Goal: Task Accomplishment & Management: Use online tool/utility

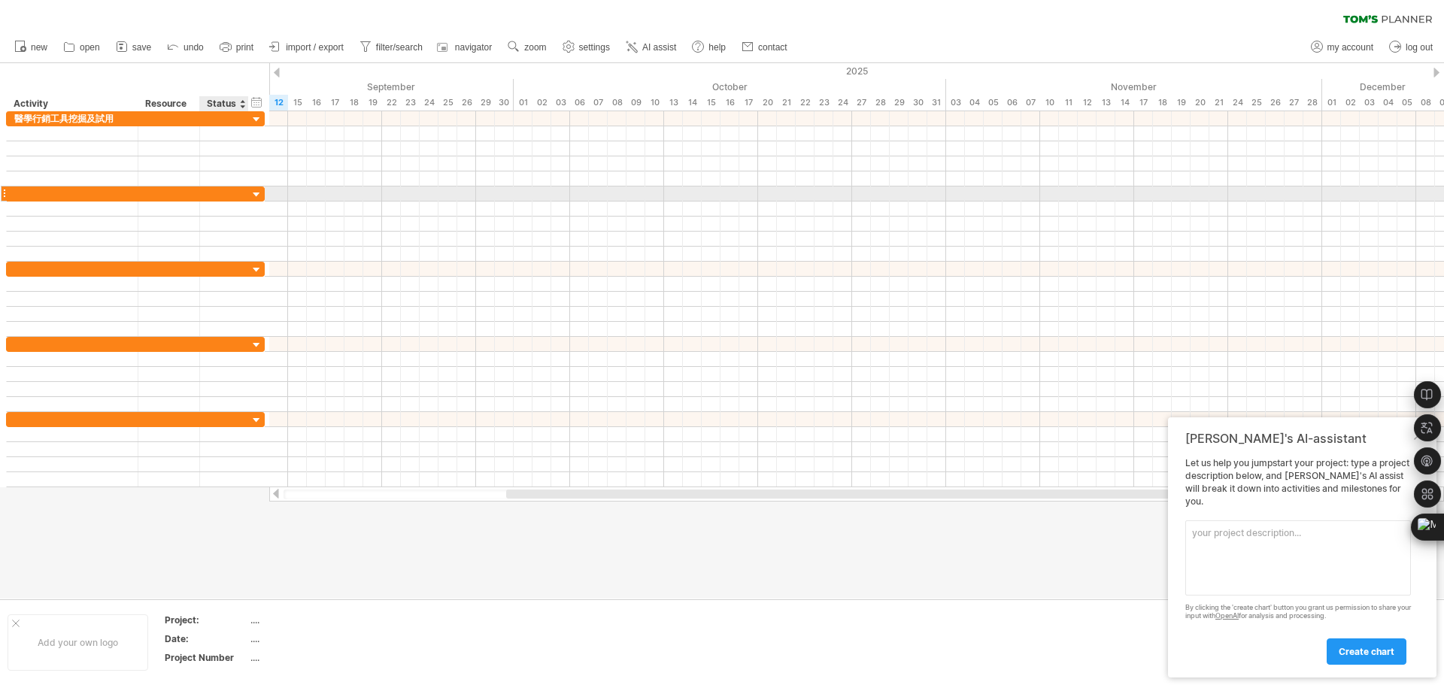
click at [217, 191] on div at bounding box center [224, 194] width 33 height 14
click at [159, 190] on div at bounding box center [169, 194] width 46 height 14
click at [158, 190] on input "text" at bounding box center [169, 194] width 46 height 14
click at [102, 193] on div at bounding box center [72, 194] width 116 height 14
click at [0, 0] on input "text" at bounding box center [0, 0] width 0 height 0
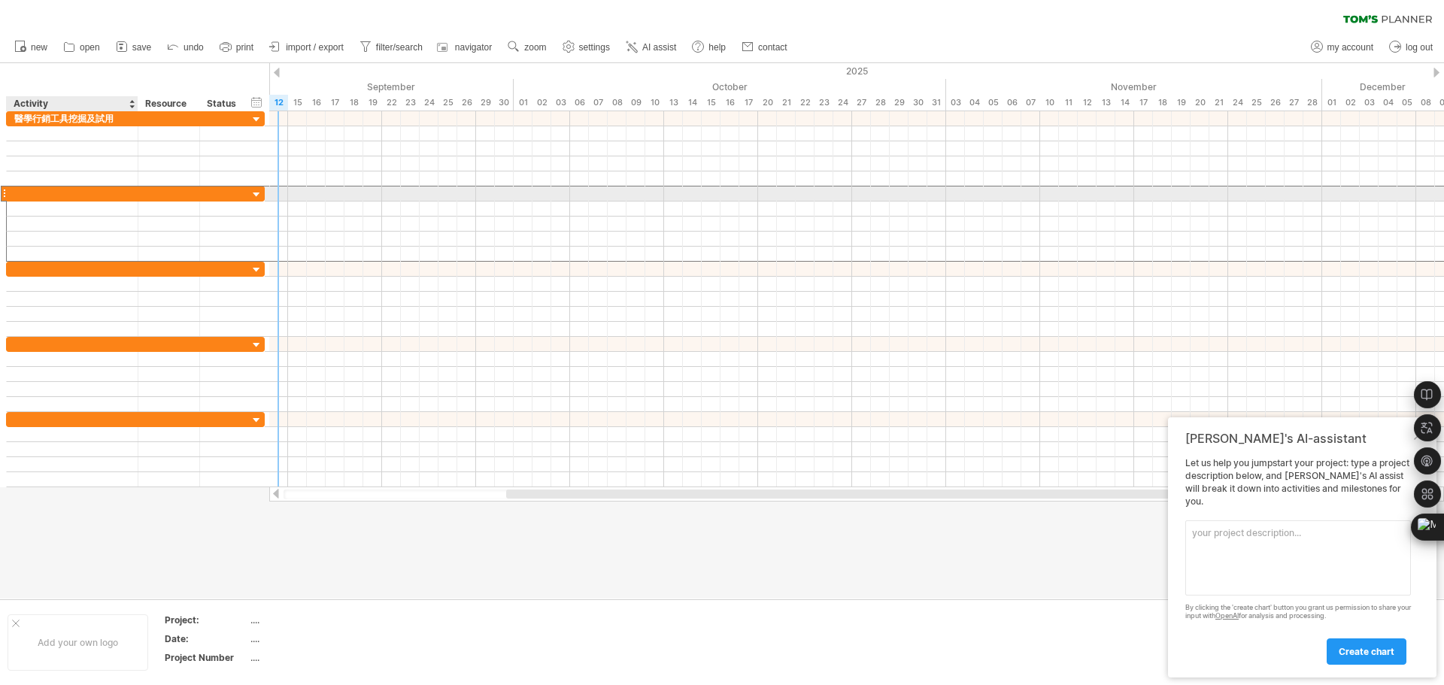
click at [28, 193] on input "text" at bounding box center [72, 194] width 116 height 14
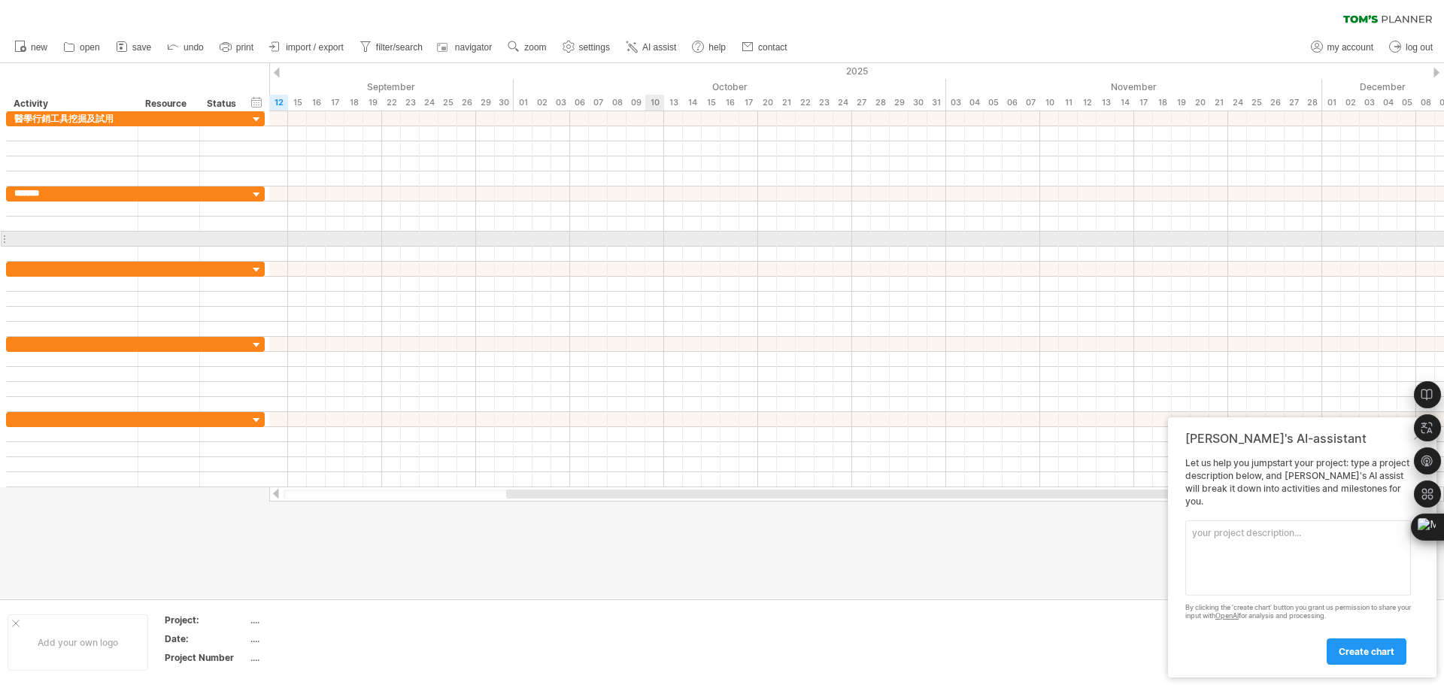
type input "******"
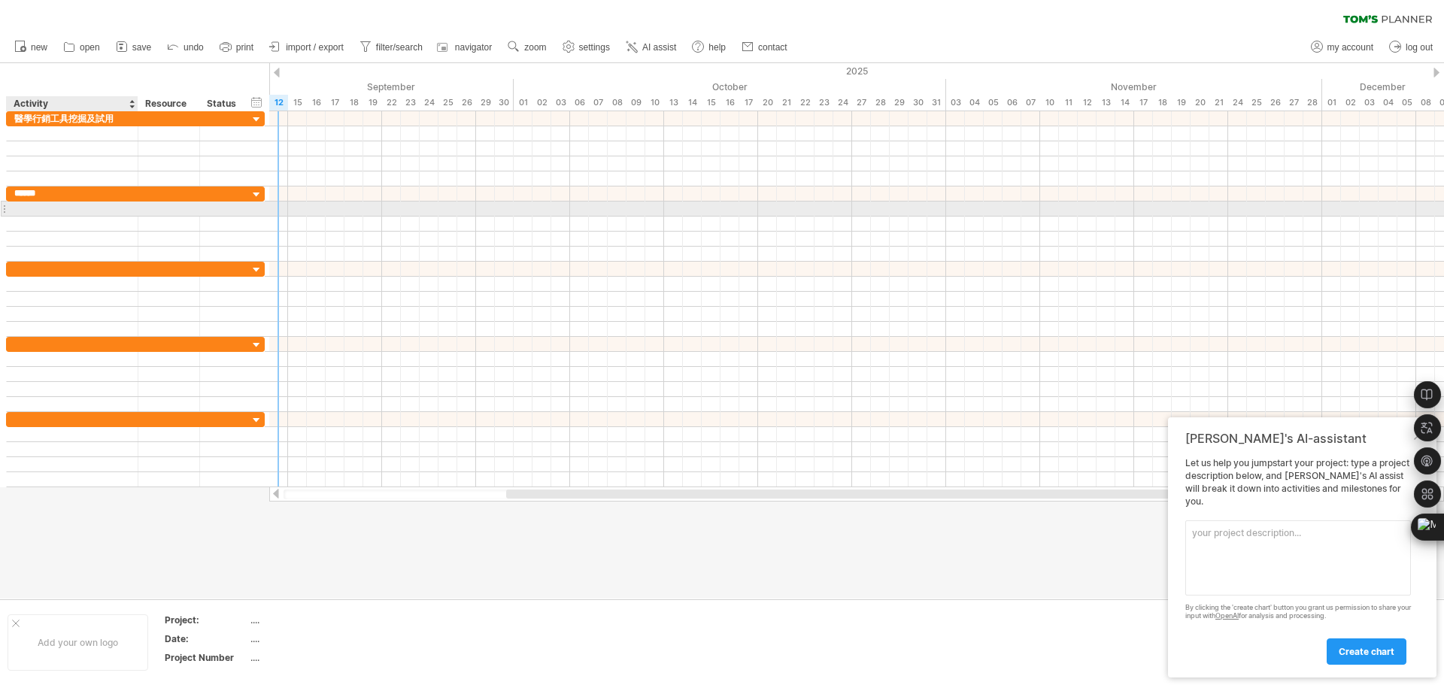
click at [74, 208] on div at bounding box center [72, 209] width 116 height 14
click at [165, 212] on div at bounding box center [169, 209] width 46 height 14
click at [83, 212] on div at bounding box center [72, 209] width 116 height 14
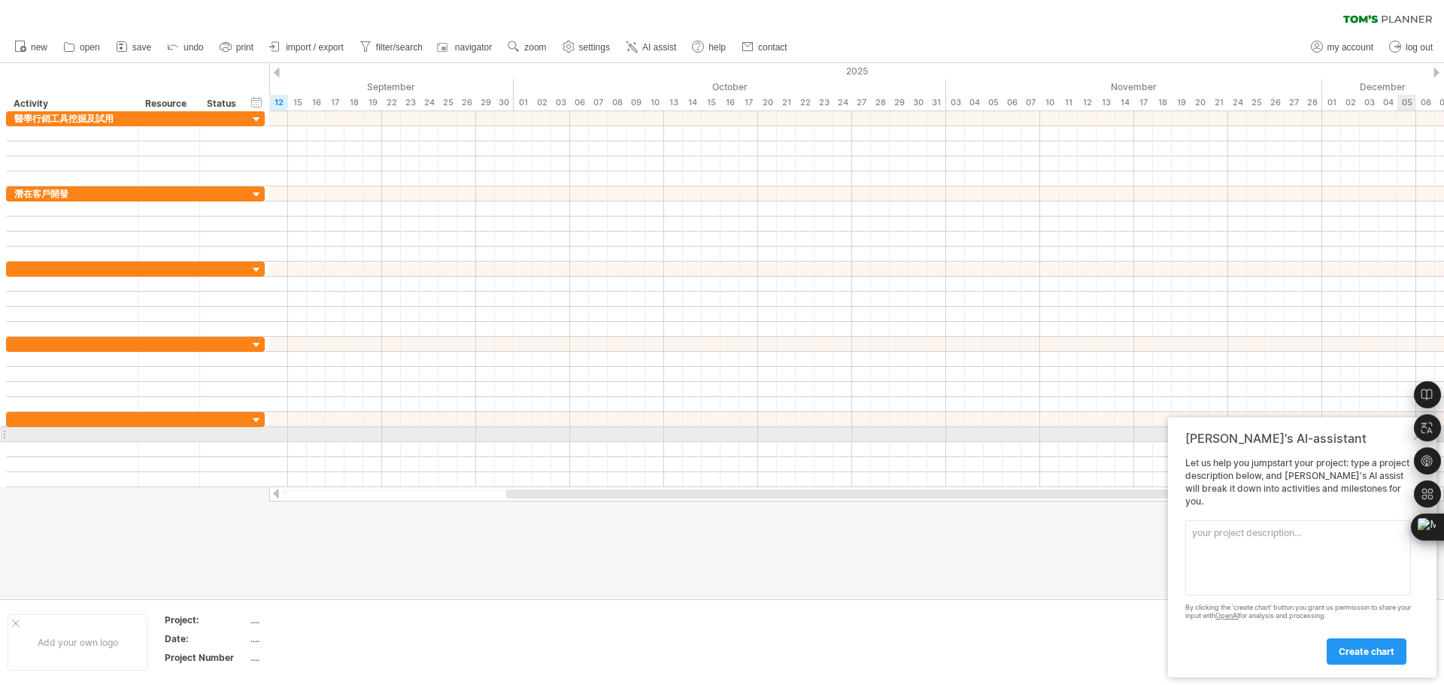
click at [1413, 442] on div "[PERSON_NAME]'s AI-assistant Let us help you jumpstart your project: type a pro…" at bounding box center [1302, 547] width 269 height 260
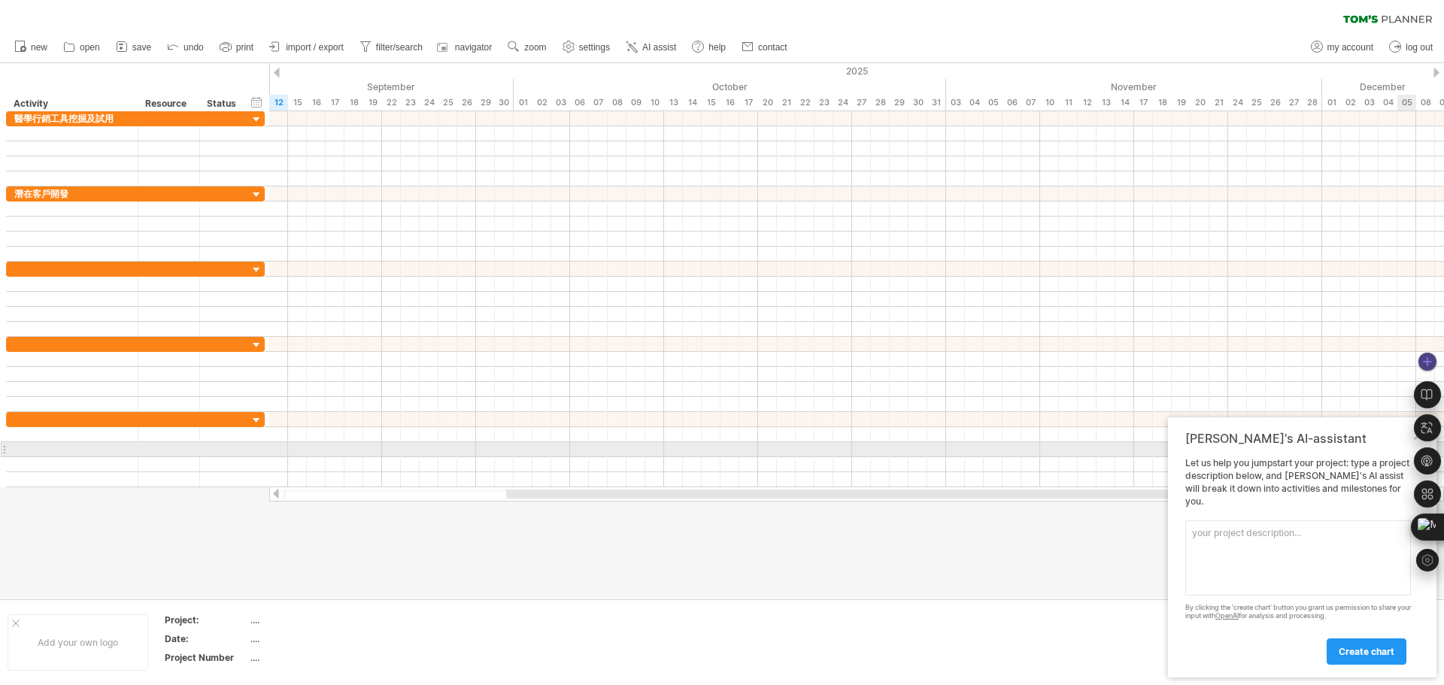
click at [1418, 445] on div at bounding box center [1427, 461] width 27 height 226
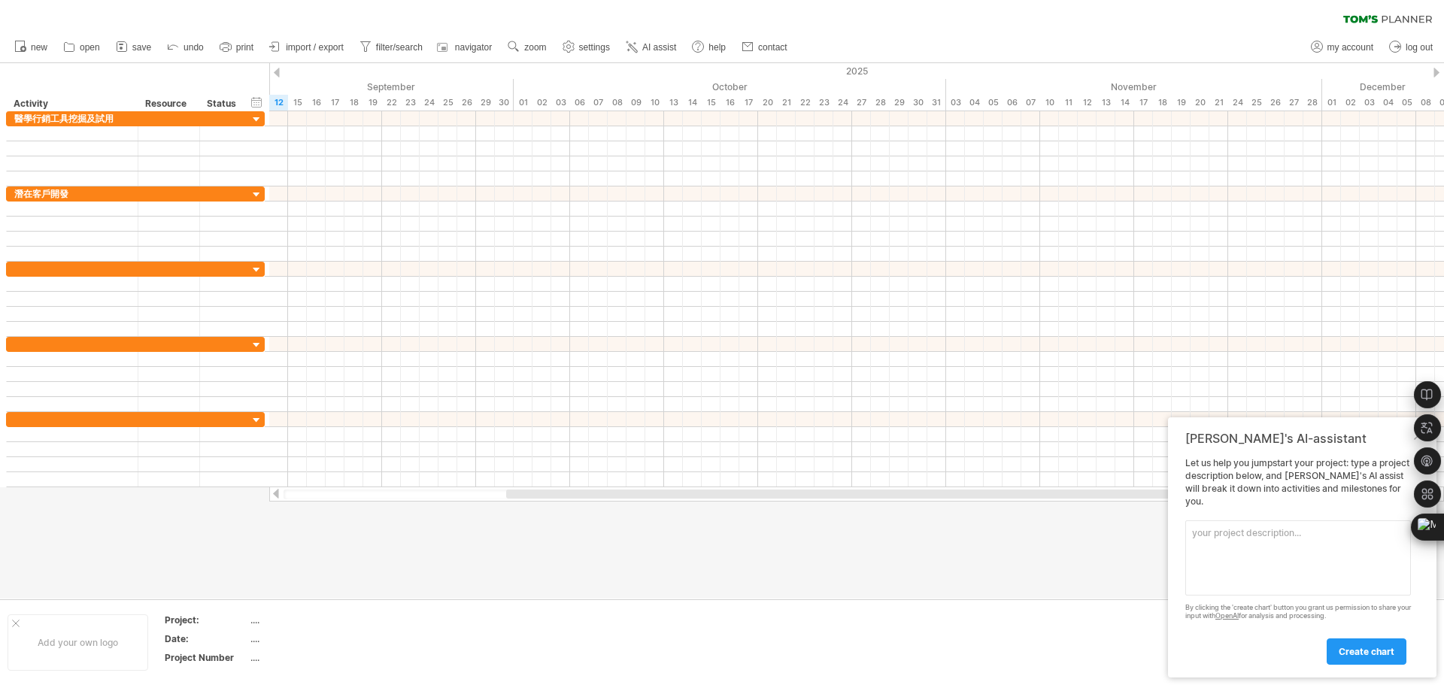
click at [638, 600] on div "Add your own logo Project: .... Date: .... Project Number ...." at bounding box center [722, 643] width 1444 height 86
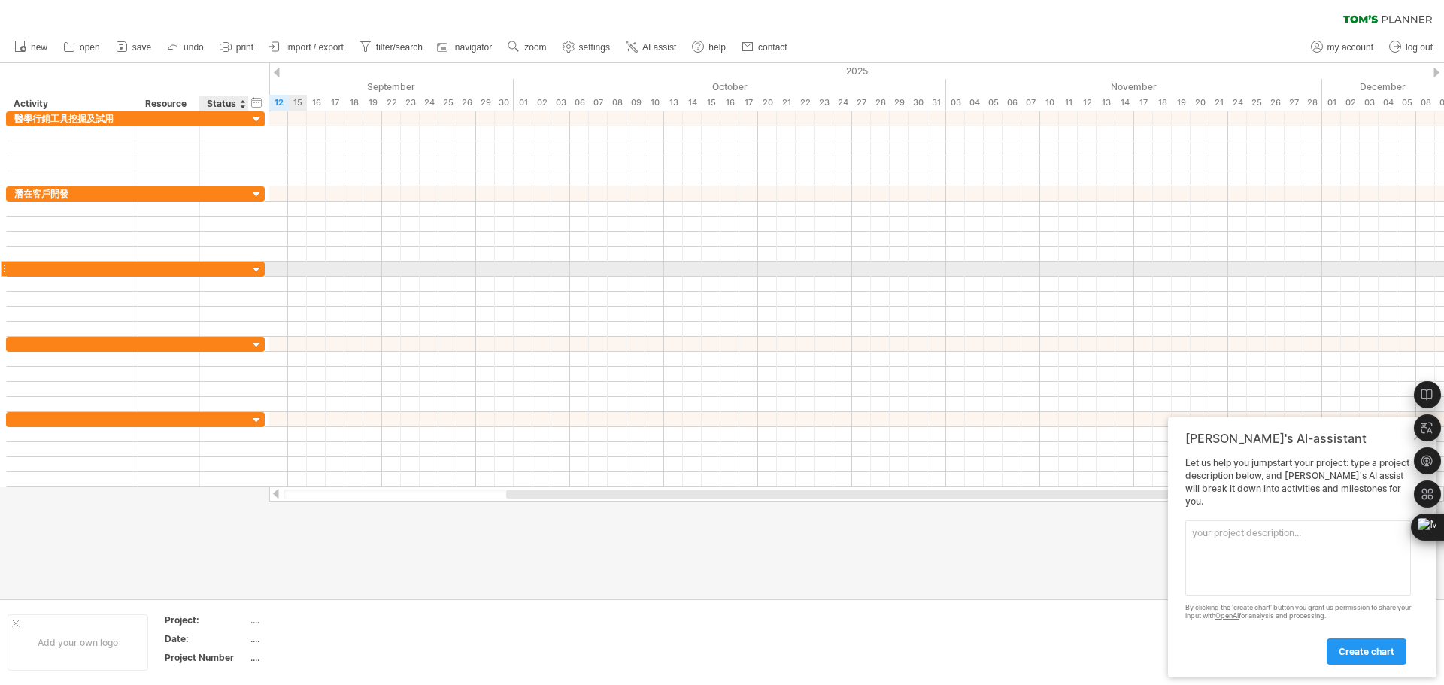
click at [260, 269] on div at bounding box center [257, 270] width 14 height 14
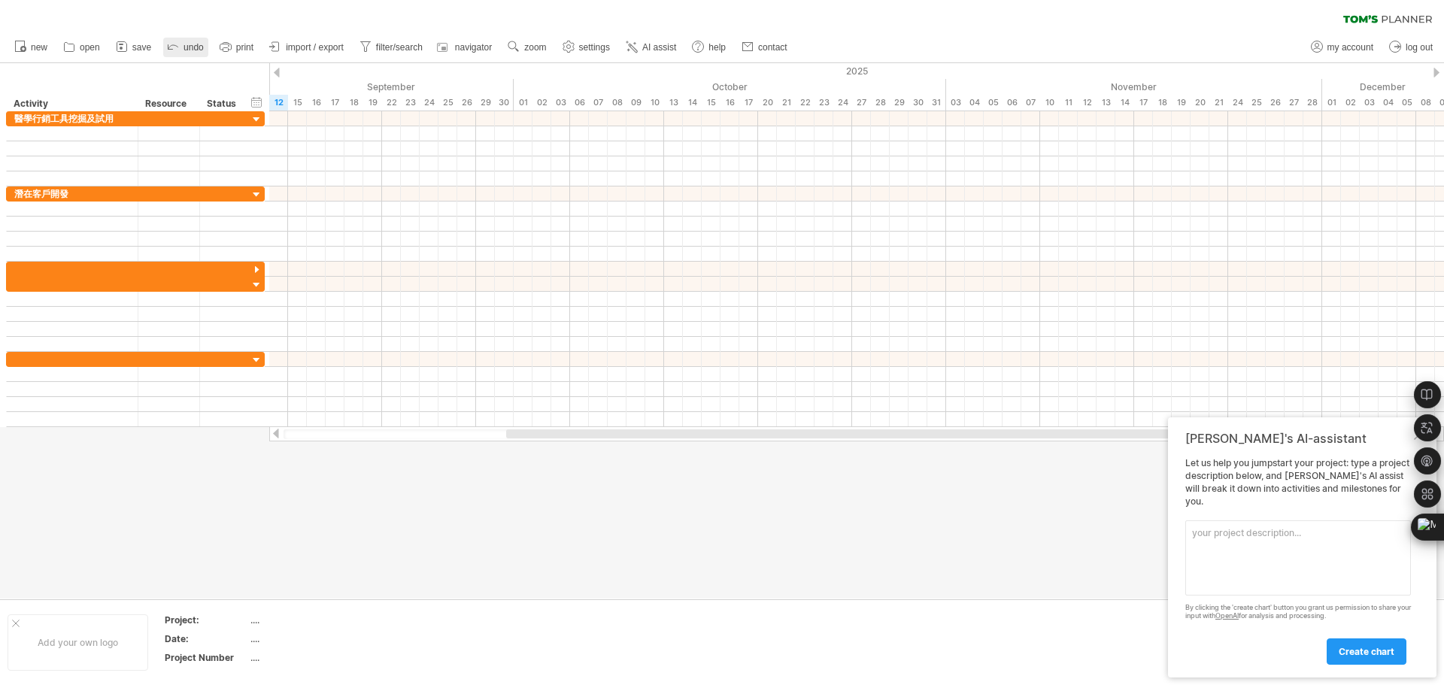
click at [176, 48] on icon at bounding box center [172, 45] width 15 height 15
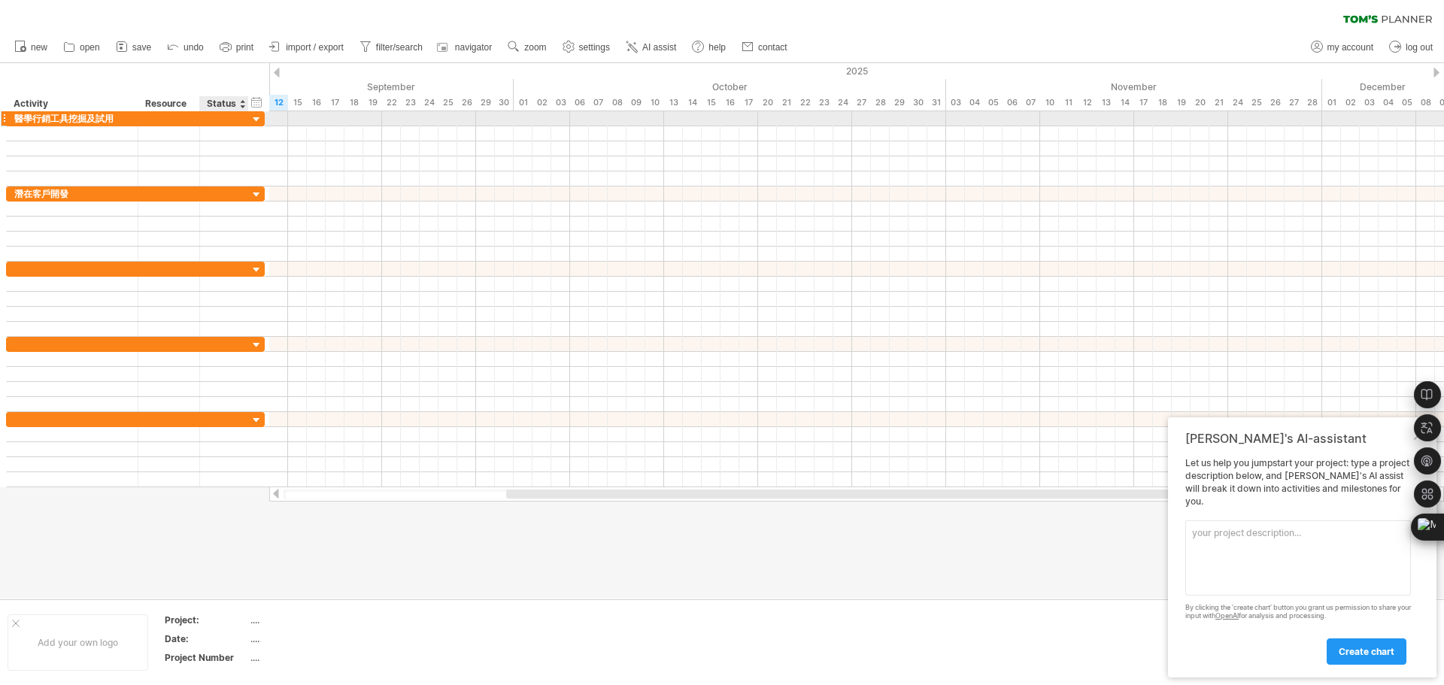
click at [202, 119] on div at bounding box center [224, 118] width 49 height 14
click at [91, 118] on div "醫學行銷工具挖掘及試用" at bounding box center [72, 118] width 116 height 14
click at [91, 118] on input "**********" at bounding box center [72, 118] width 116 height 14
click at [2, 118] on div at bounding box center [4, 119] width 6 height 16
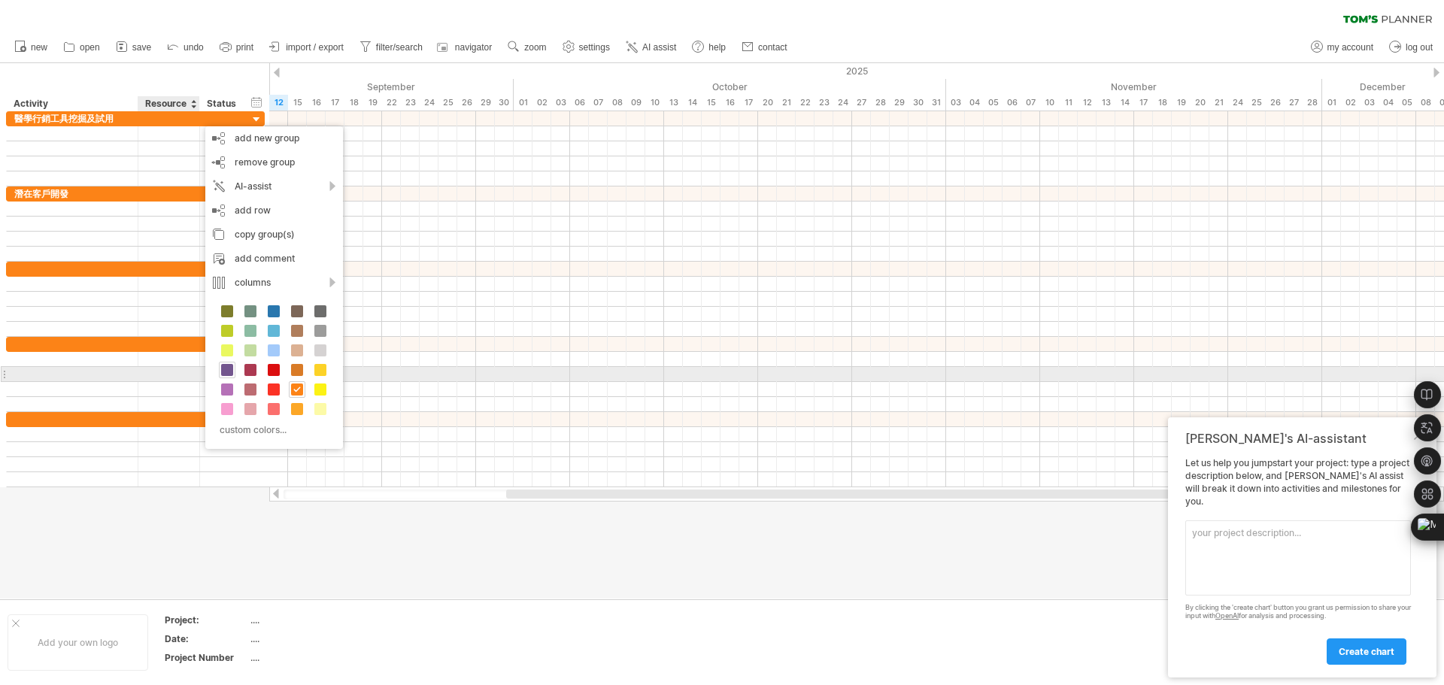
click at [229, 369] on span at bounding box center [227, 370] width 12 height 12
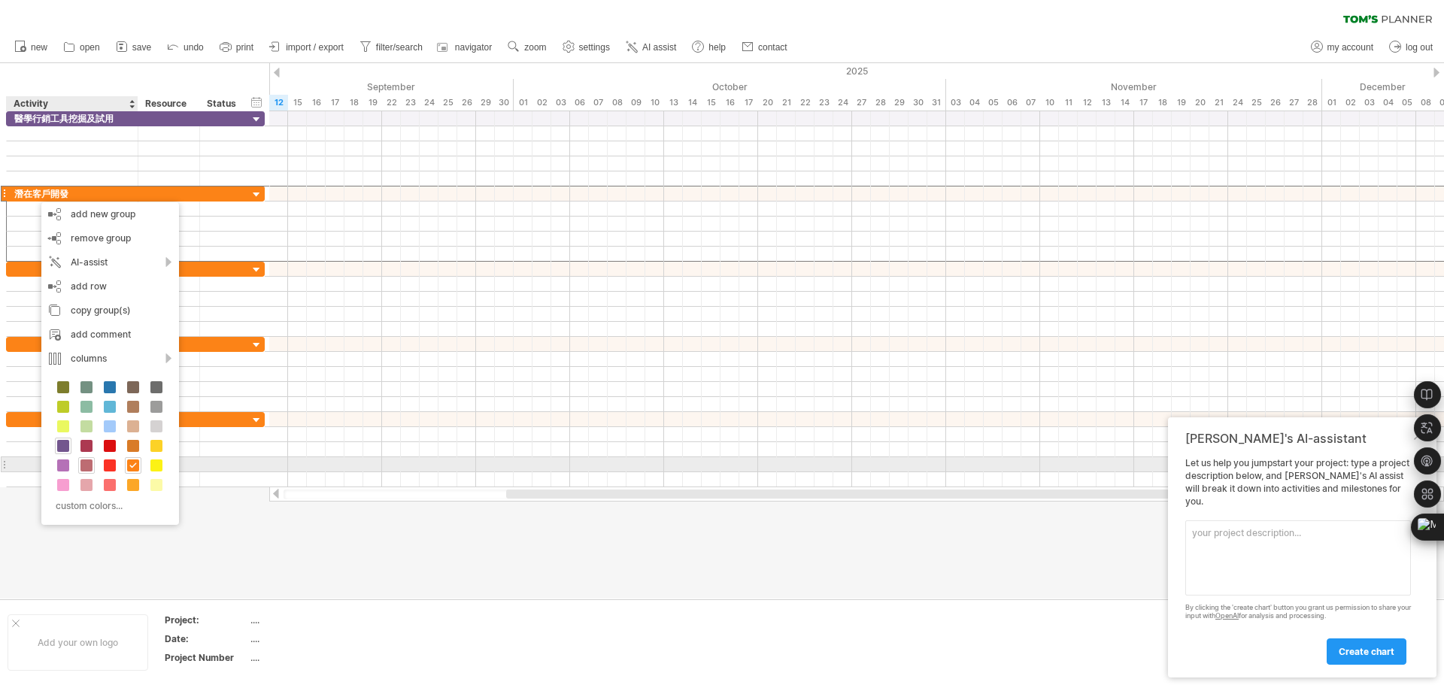
click at [88, 465] on span at bounding box center [86, 466] width 12 height 12
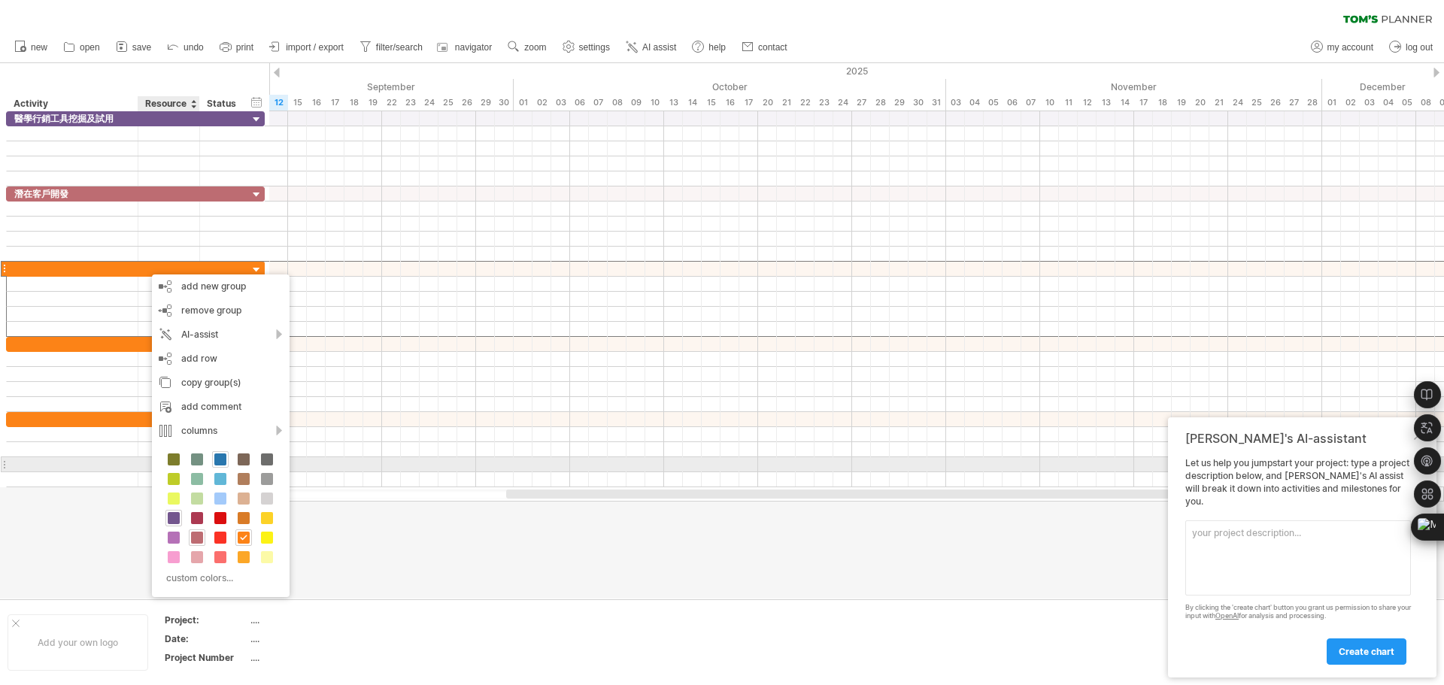
click at [224, 460] on span at bounding box center [220, 460] width 12 height 12
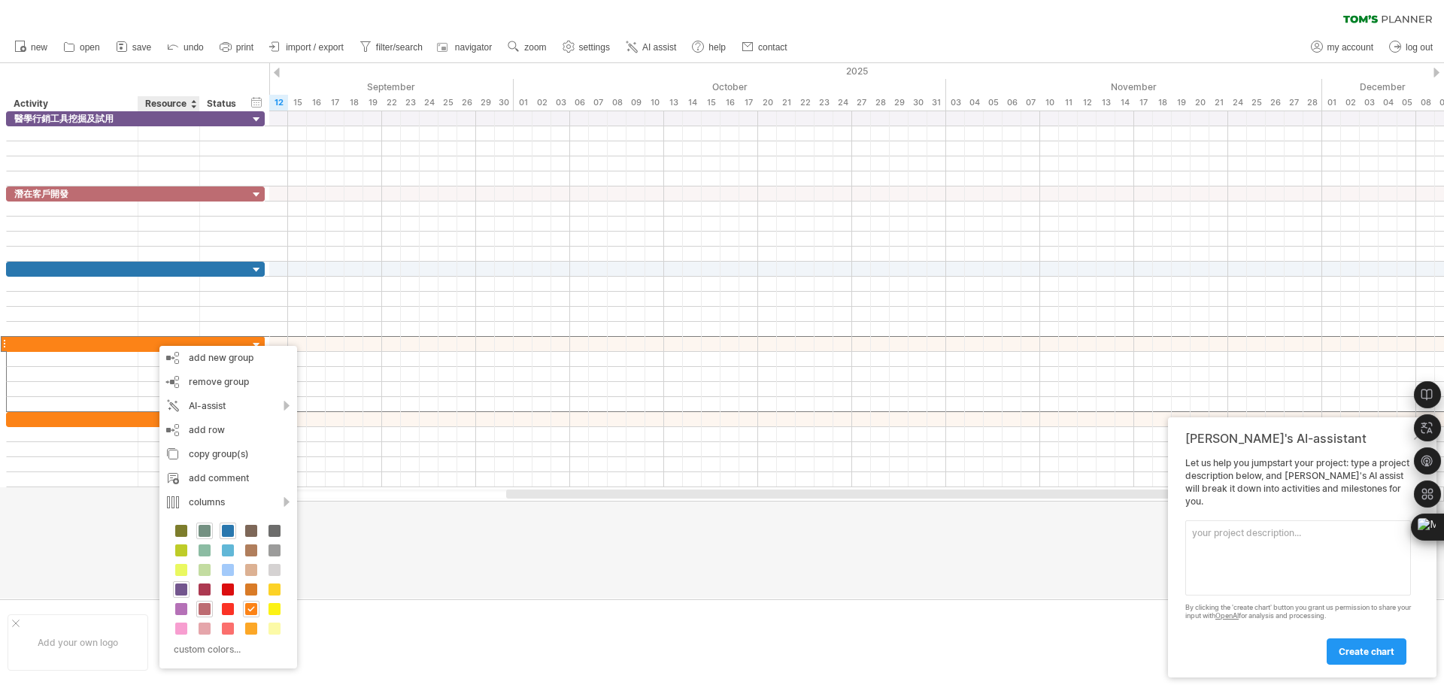
click at [203, 537] on div at bounding box center [204, 531] width 17 height 17
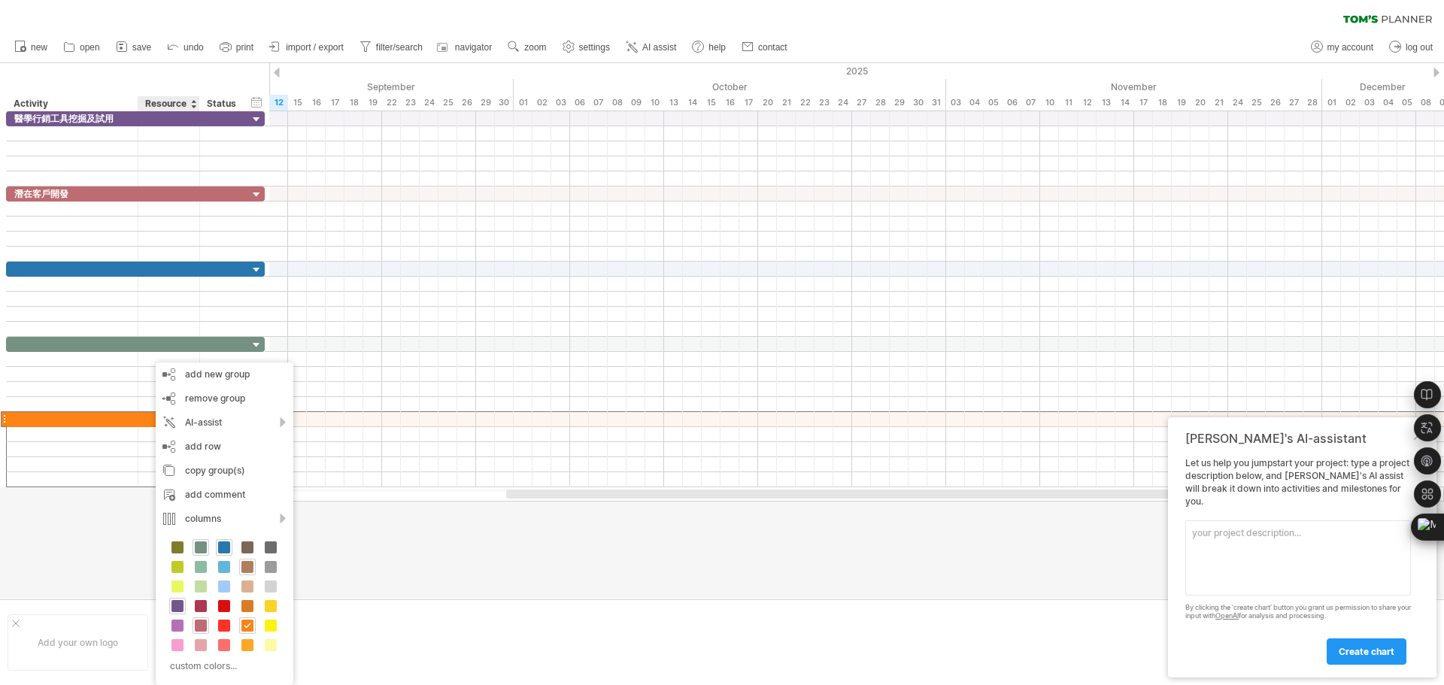
click at [249, 571] on span at bounding box center [247, 567] width 12 height 12
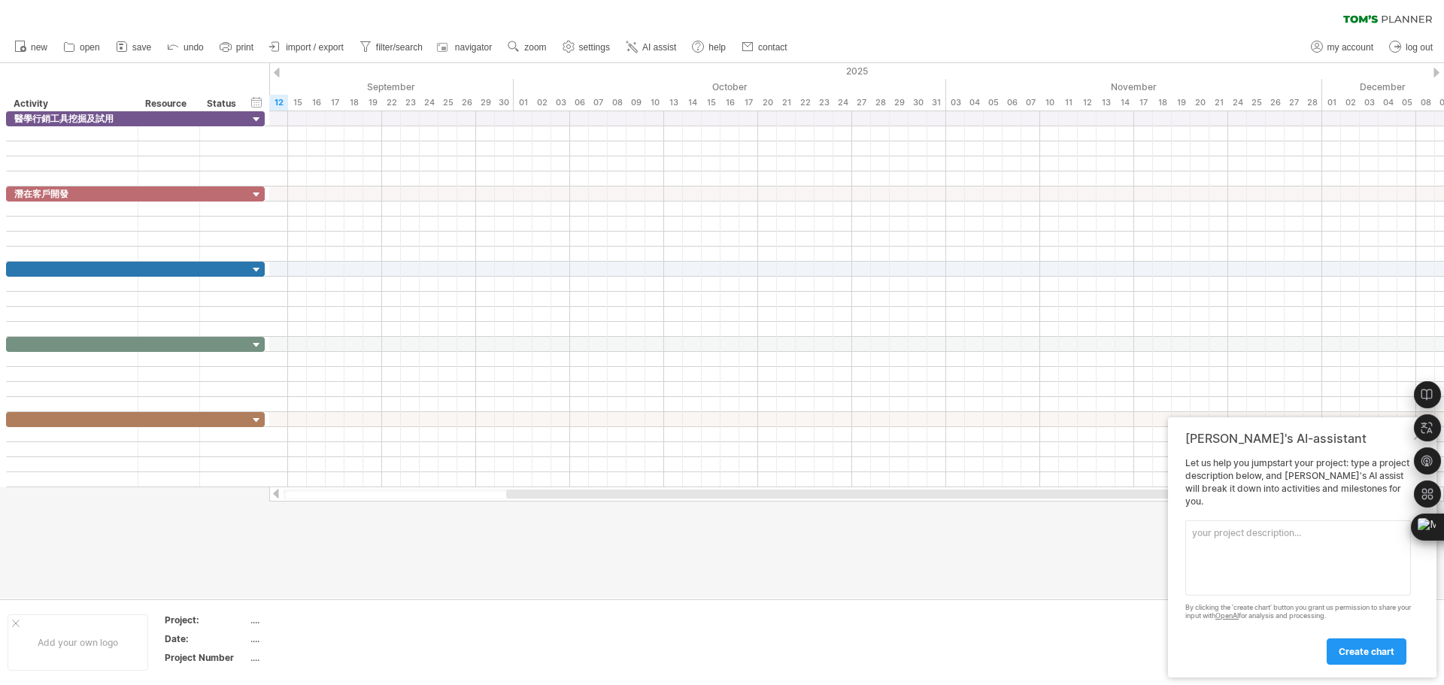
click at [496, 495] on div at bounding box center [857, 495] width 1146 height 10
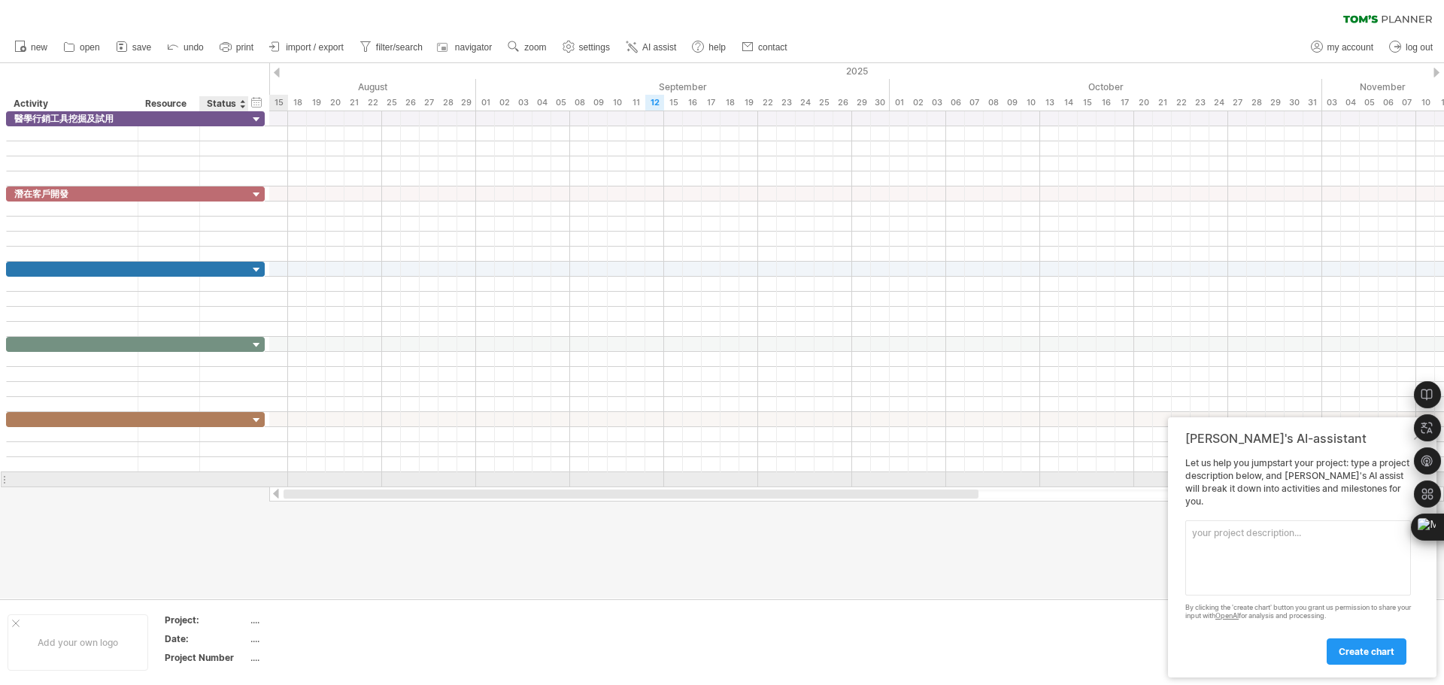
drag, startPoint x: 522, startPoint y: 491, endPoint x: 214, endPoint y: 486, distance: 308.5
click at [214, 486] on div "Trying to reach [DOMAIN_NAME] Connected again... 0% clear filter new" at bounding box center [722, 342] width 1444 height 685
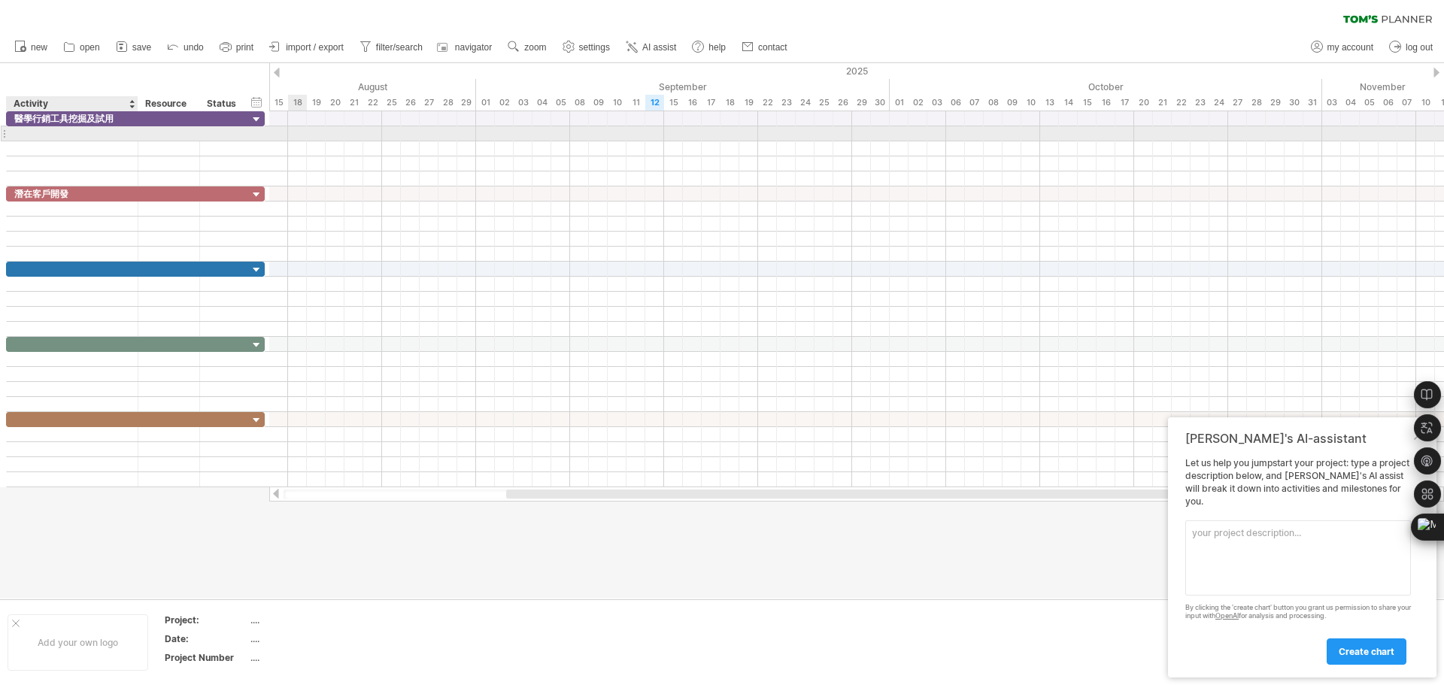
click at [29, 137] on div at bounding box center [72, 133] width 116 height 14
click at [29, 137] on input "text" at bounding box center [72, 133] width 116 height 14
click at [29, 131] on input "text" at bounding box center [72, 133] width 116 height 14
